Goal: Information Seeking & Learning: Find specific fact

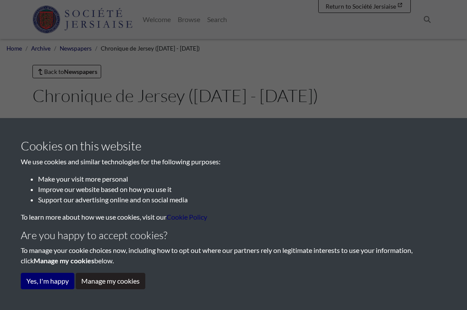
click at [99, 288] on button "Manage my cookies" at bounding box center [111, 281] width 70 height 16
click at [38, 281] on button "Yes, I'm happy" at bounding box center [48, 281] width 54 height 16
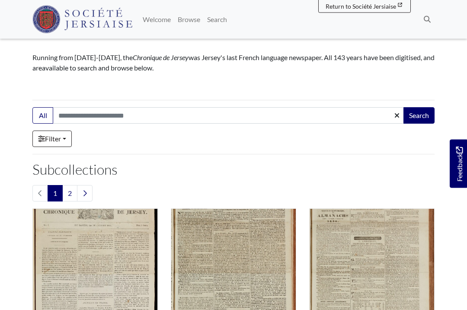
scroll to position [75, 0]
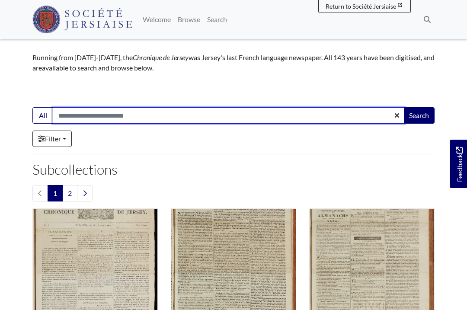
click at [65, 115] on input "Search:" at bounding box center [228, 115] width 351 height 16
type input "**********"
click at [418, 115] on button "Search" at bounding box center [418, 115] width 31 height 16
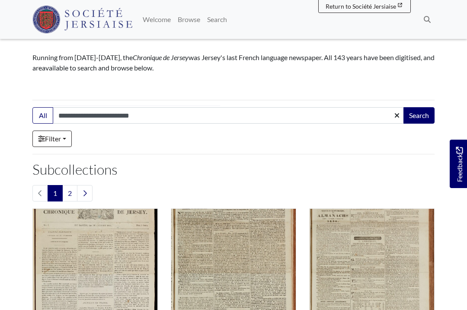
click at [414, 107] on button "Search" at bounding box center [418, 115] width 31 height 16
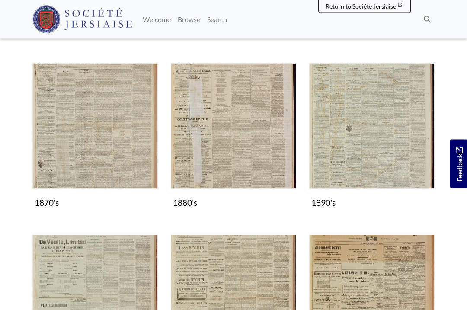
scroll to position [563, 0]
click at [327, 206] on figure "1890's Collection" at bounding box center [371, 137] width 125 height 148
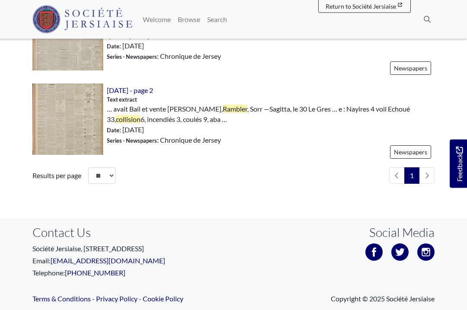
scroll to position [750, 0]
click at [426, 175] on li "pagination" at bounding box center [426, 175] width 15 height 16
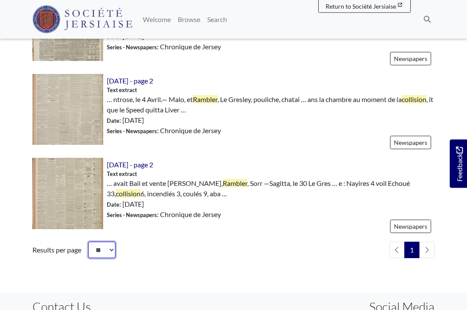
click at [111, 251] on select "** ** ** ***" at bounding box center [101, 250] width 27 height 16
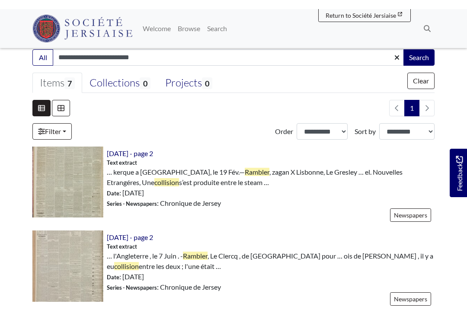
scroll to position [183, 0]
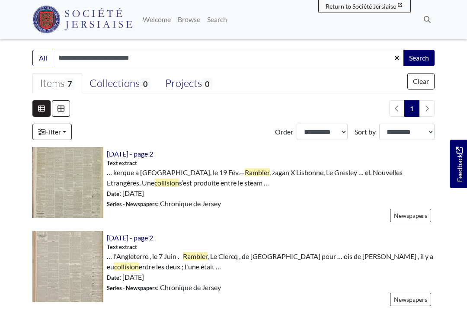
click at [67, 184] on img at bounding box center [67, 182] width 71 height 71
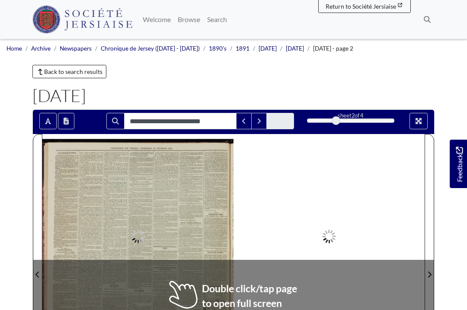
type input "**********"
click at [177, 289] on div at bounding box center [233, 269] width 382 height 270
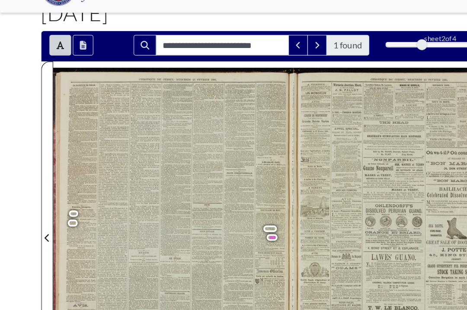
scroll to position [90, 0]
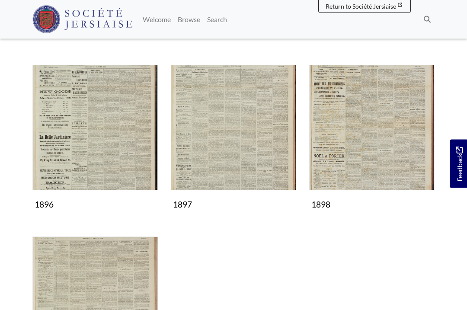
scroll to position [478, 0]
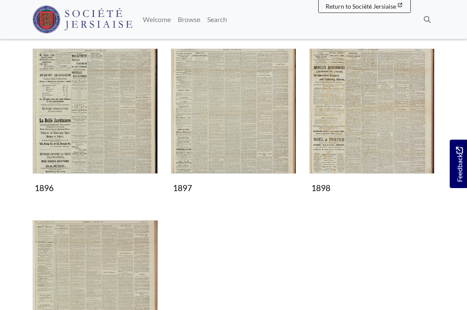
click at [325, 188] on figure "1898 Collection" at bounding box center [371, 122] width 125 height 148
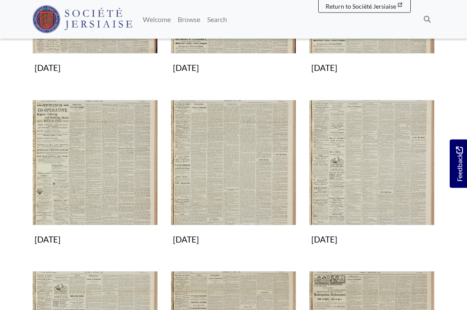
scroll to position [255, 0]
click at [199, 239] on figure "[DATE] Collection" at bounding box center [233, 174] width 125 height 148
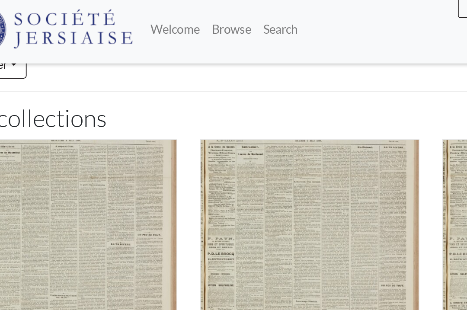
scroll to position [68, 0]
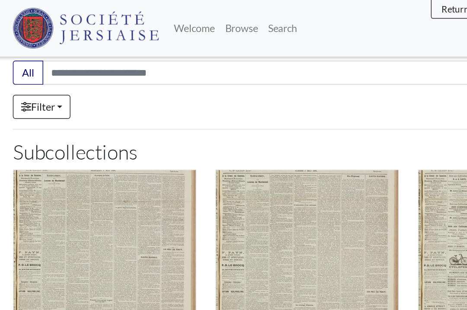
click at [172, 19] on link "Welcome" at bounding box center [156, 19] width 35 height 17
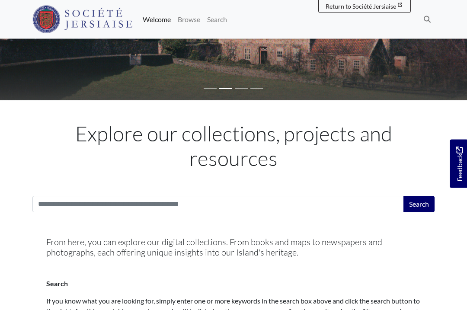
scroll to position [129, 0]
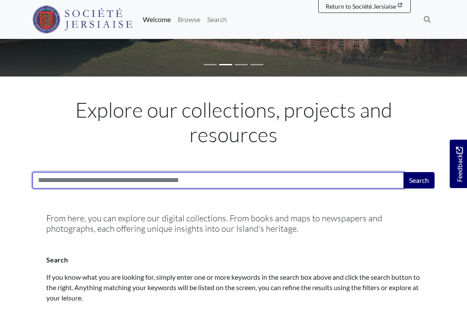
click at [45, 178] on input "Search:" at bounding box center [217, 180] width 371 height 16
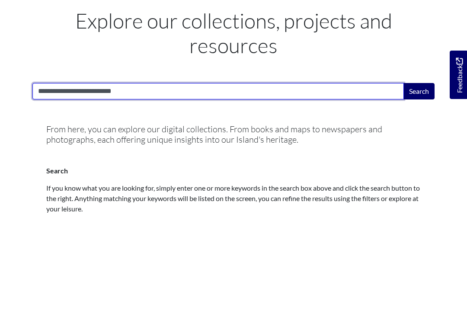
type input "**********"
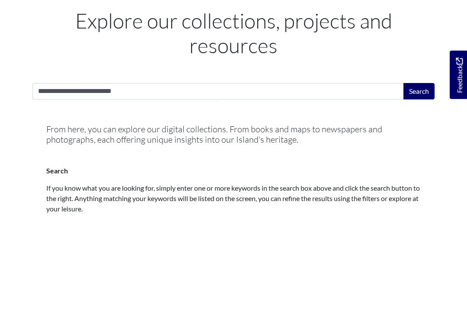
click at [419, 172] on button "Search" at bounding box center [418, 180] width 31 height 16
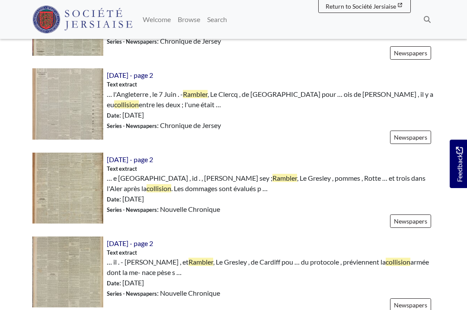
scroll to position [442, 0]
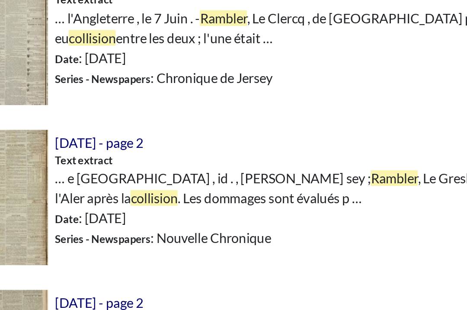
click at [107, 152] on span "Text extract" at bounding box center [122, 156] width 30 height 8
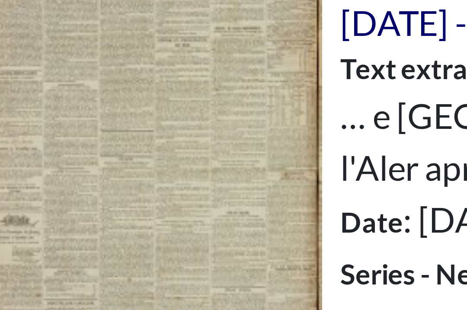
click at [43, 140] on img at bounding box center [67, 175] width 71 height 71
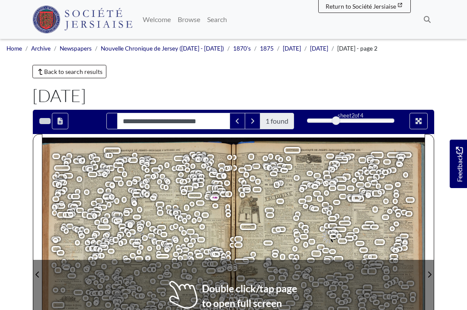
type input "**********"
click at [332, 238] on span "vendre" at bounding box center [333, 236] width 7 height 3
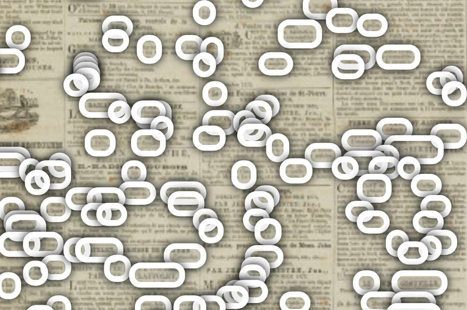
scroll to position [83, 0]
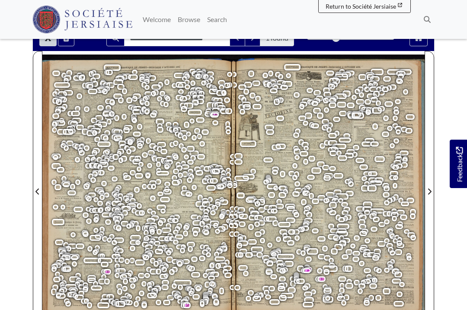
click at [308, 274] on span "environ" at bounding box center [310, 274] width 8 height 3
click at [312, 269] on span "regn" at bounding box center [314, 268] width 5 height 3
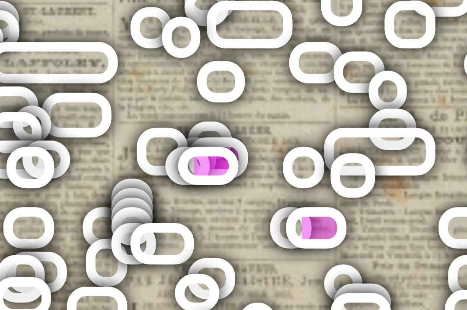
scroll to position [116, 0]
